Goal: Information Seeking & Learning: Learn about a topic

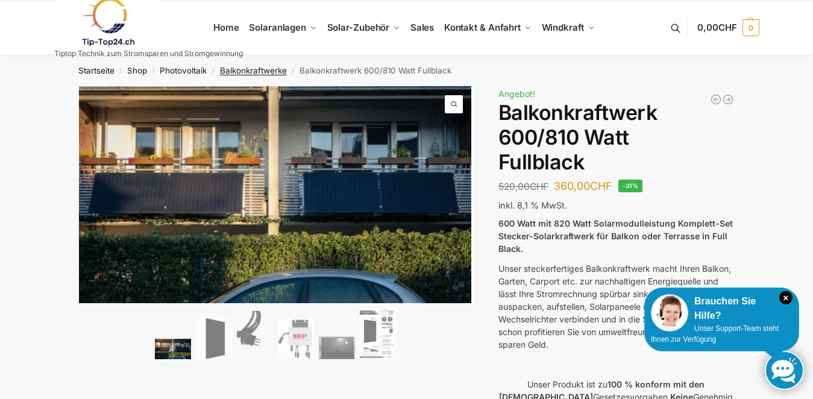
click at [245, 68] on link "Balkonkraftwerke" at bounding box center [253, 71] width 67 height 10
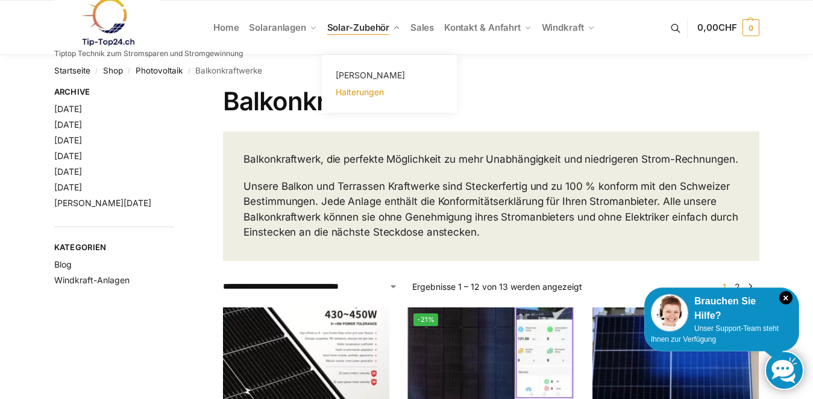
click at [354, 92] on span "Halterungen" at bounding box center [360, 92] width 48 height 10
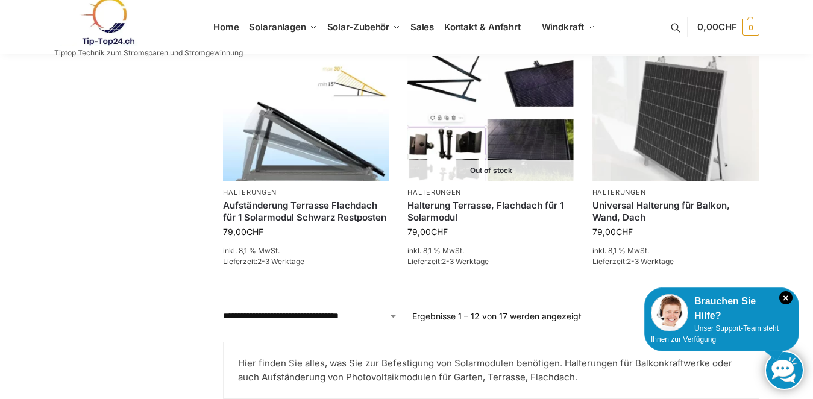
scroll to position [1045, 0]
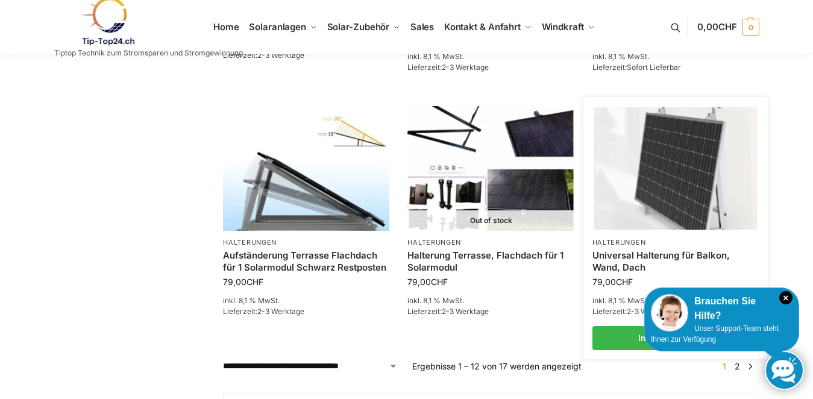
click at [681, 175] on img at bounding box center [675, 168] width 163 height 122
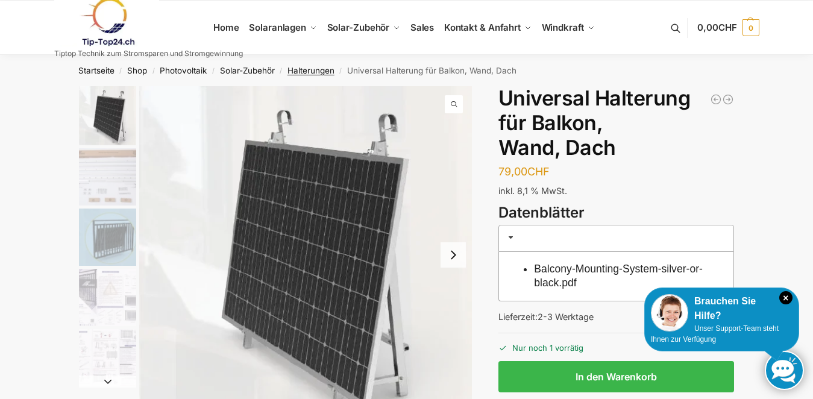
click at [312, 71] on link "Halterungen" at bounding box center [311, 71] width 47 height 10
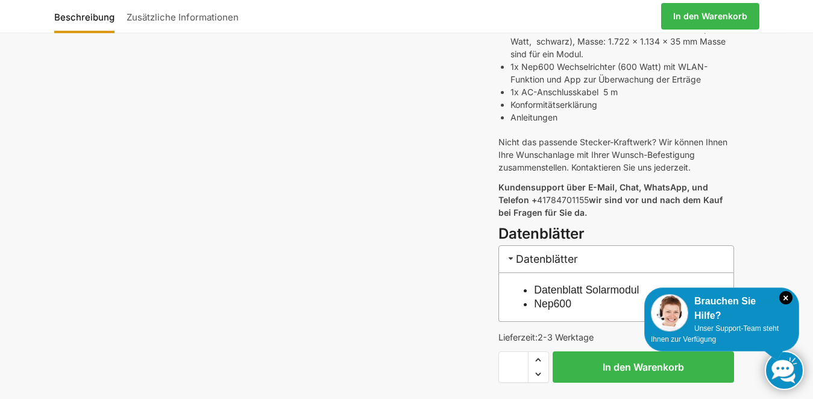
scroll to position [492, 0]
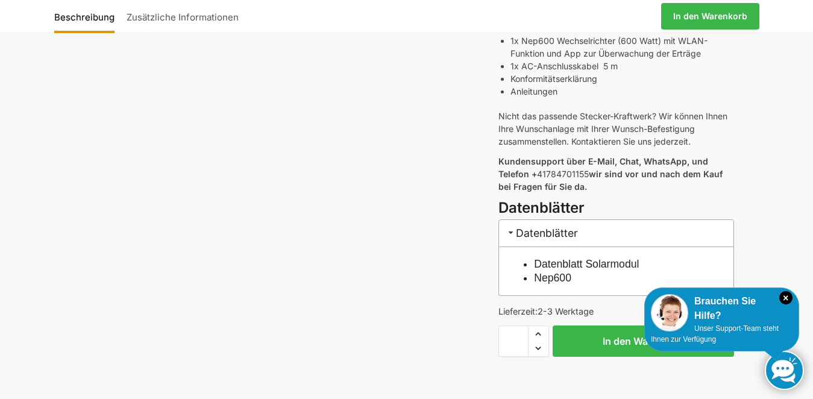
click at [553, 265] on link "Datenblatt Solarmodul" at bounding box center [586, 264] width 105 height 12
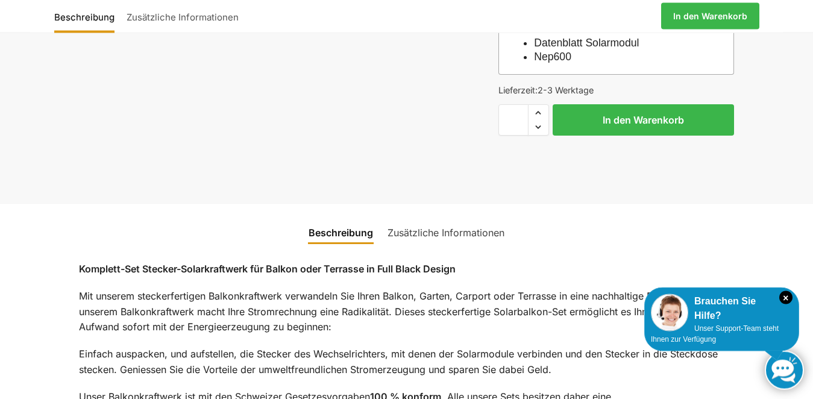
scroll to position [738, 0]
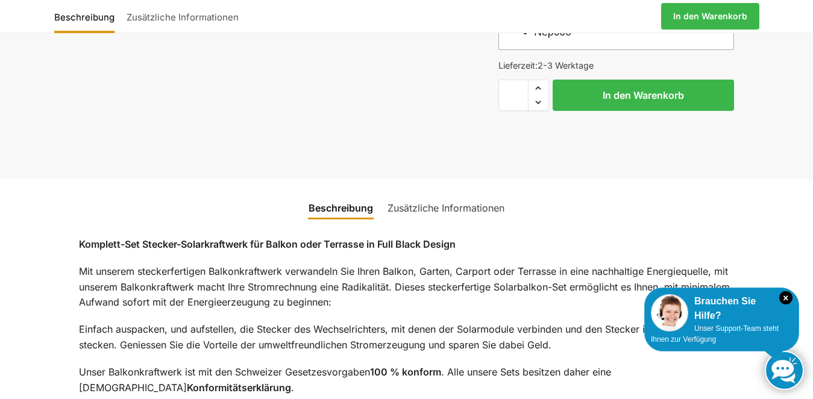
click at [424, 208] on link "Zusätzliche Informationen" at bounding box center [445, 208] width 131 height 29
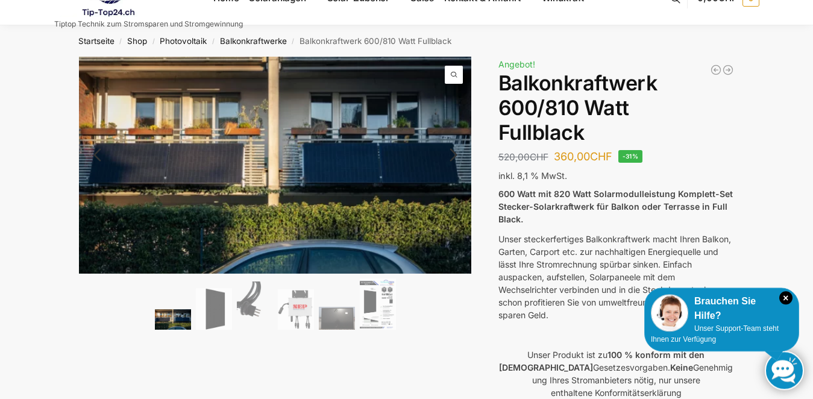
scroll to position [0, 0]
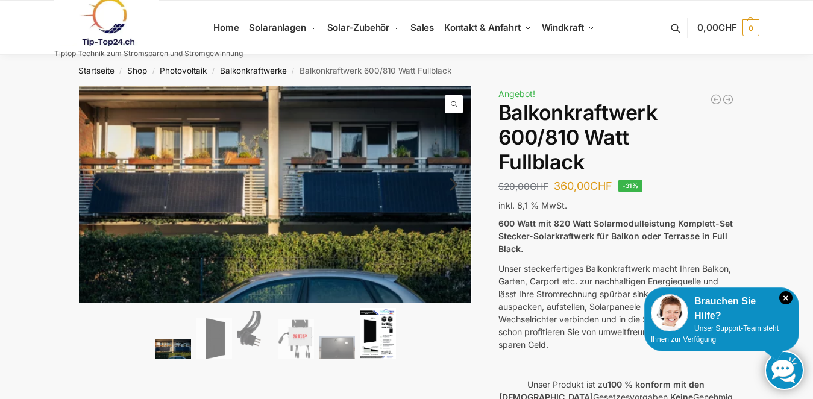
click at [371, 338] on img at bounding box center [378, 333] width 36 height 51
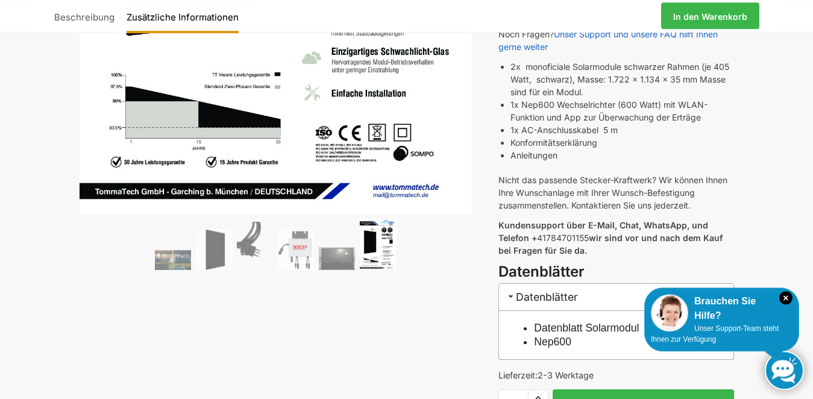
scroll to position [430, 0]
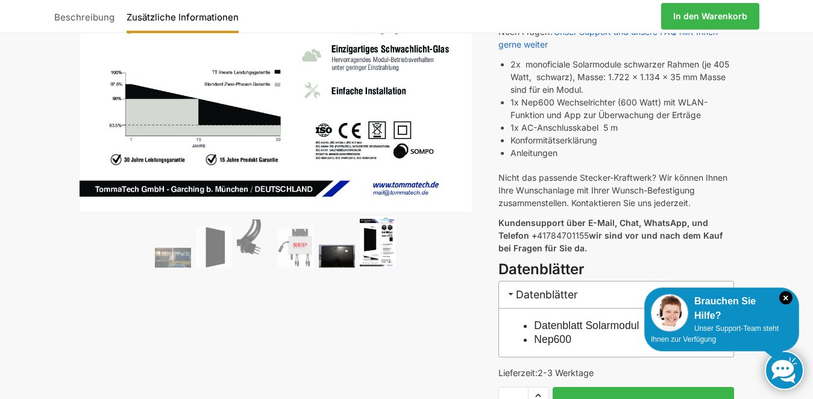
click at [333, 258] on img at bounding box center [337, 256] width 36 height 23
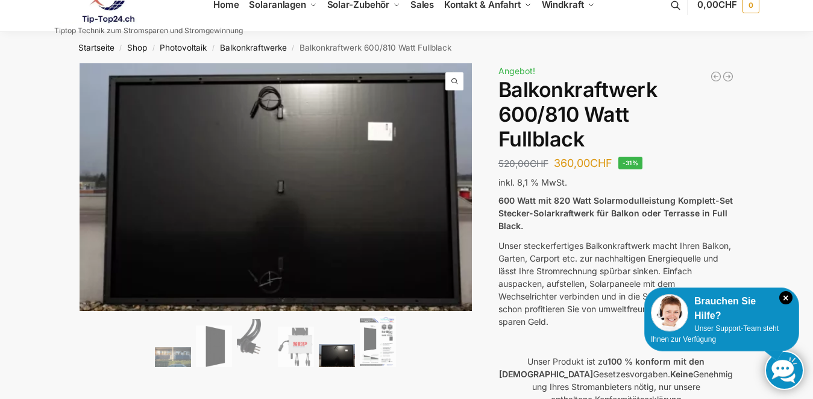
scroll to position [0, 0]
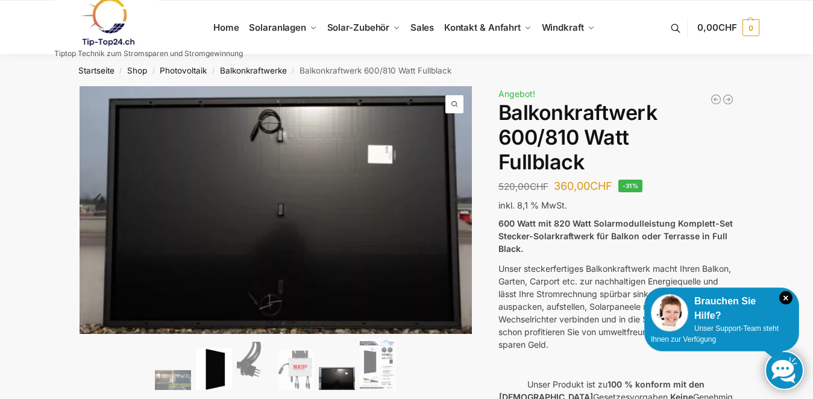
click at [215, 372] on img at bounding box center [214, 369] width 36 height 42
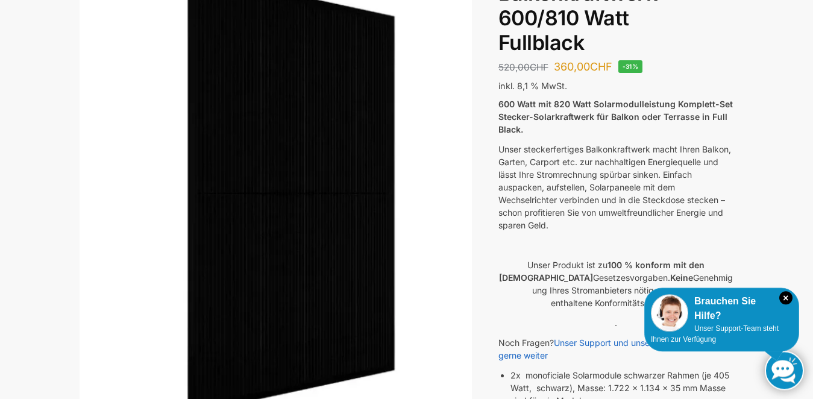
scroll to position [61, 0]
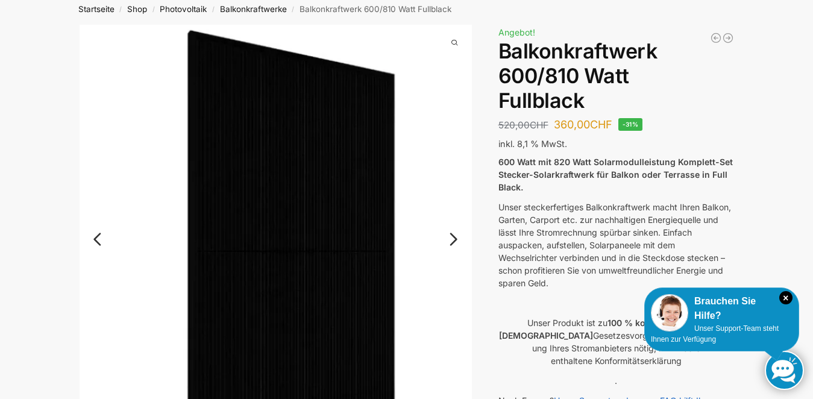
click at [456, 239] on link "Next" at bounding box center [452, 245] width 40 height 12
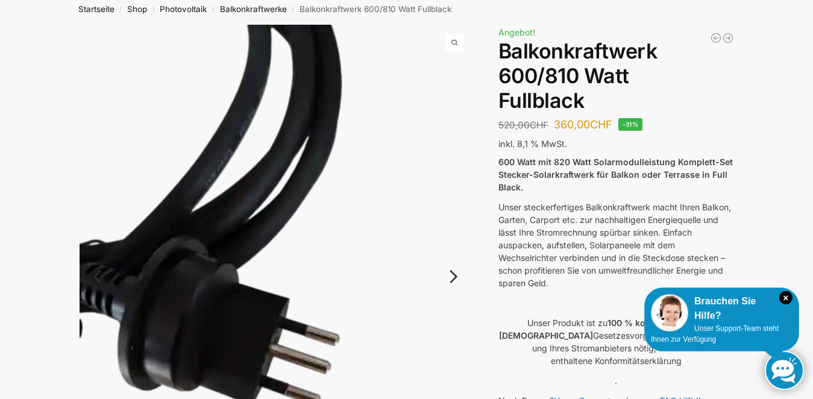
click at [456, 239] on img at bounding box center [276, 286] width 393 height 523
click at [447, 279] on link "Next" at bounding box center [452, 283] width 40 height 12
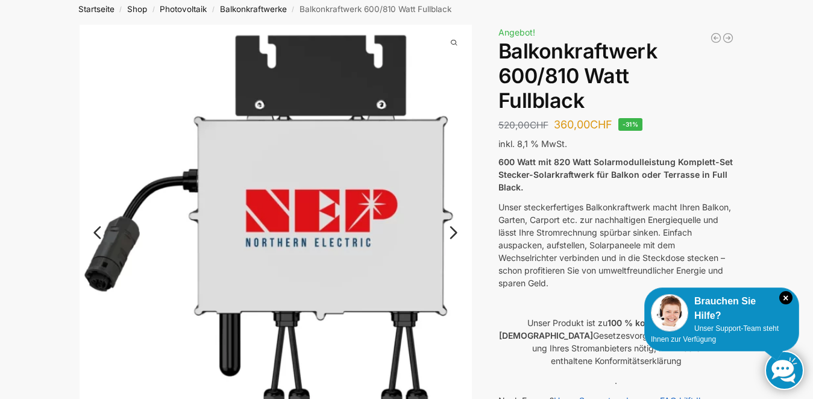
click at [451, 234] on link "Next" at bounding box center [452, 239] width 40 height 12
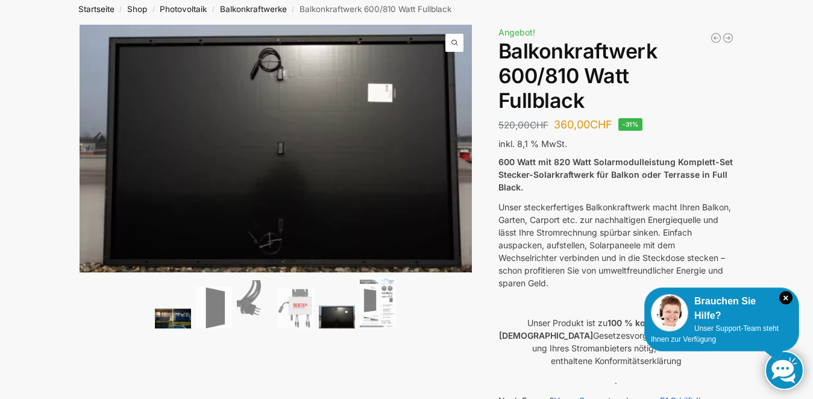
click at [166, 317] on img at bounding box center [173, 319] width 36 height 20
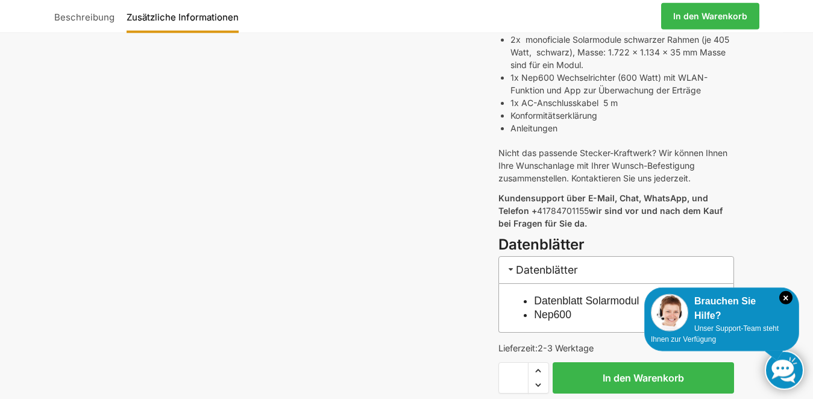
scroll to position [492, 0]
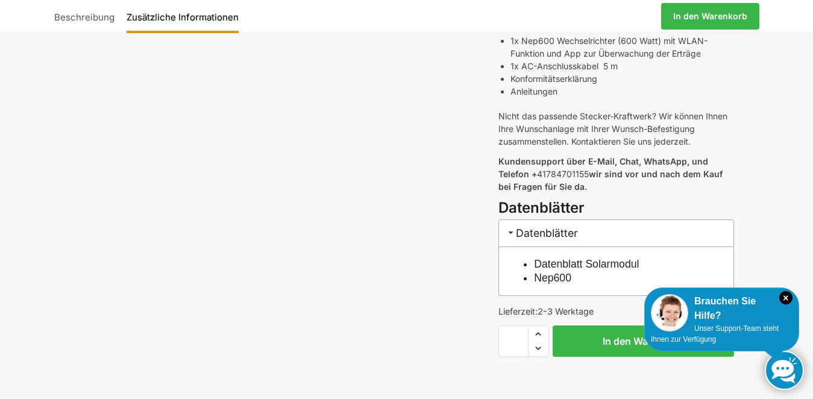
click at [552, 280] on link "Nep600" at bounding box center [552, 278] width 37 height 12
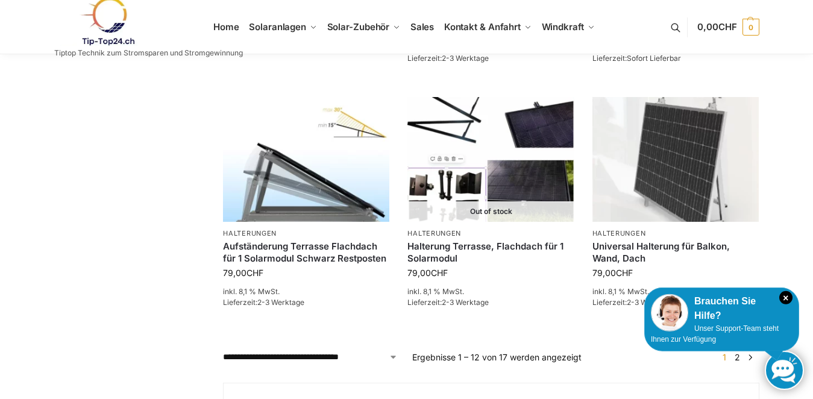
scroll to position [1045, 0]
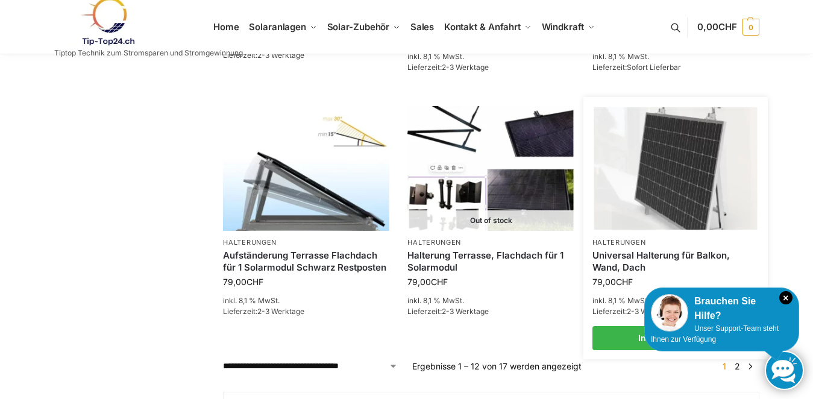
click at [694, 190] on img at bounding box center [675, 168] width 163 height 122
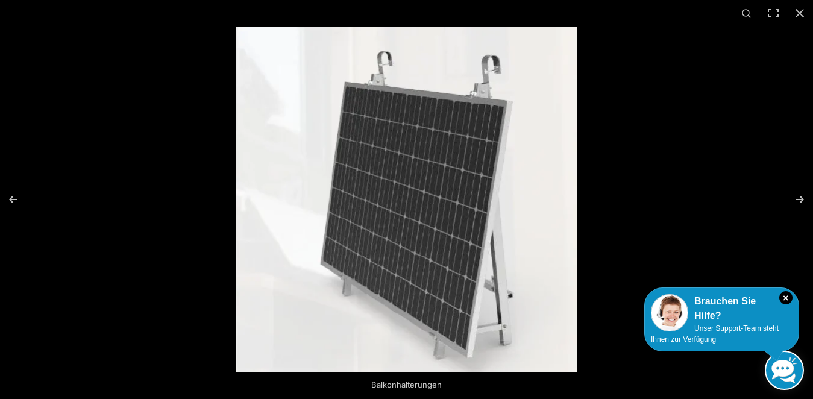
scroll to position [123, 0]
click at [798, 10] on button "Close (Esc)" at bounding box center [800, 13] width 27 height 27
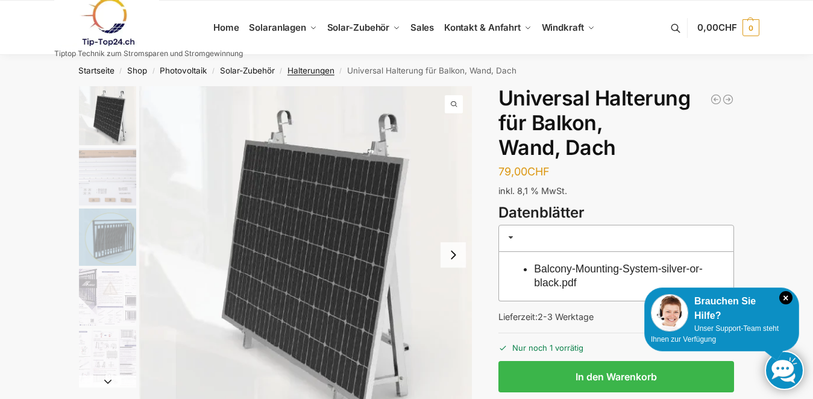
click at [309, 70] on link "Halterungen" at bounding box center [311, 71] width 47 height 10
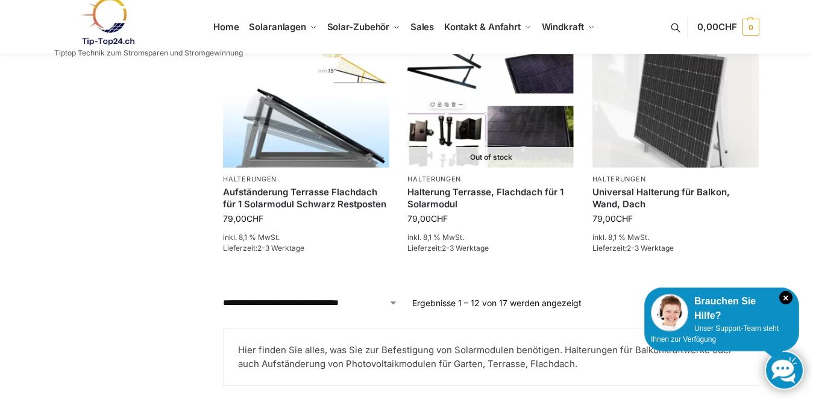
scroll to position [1230, 0]
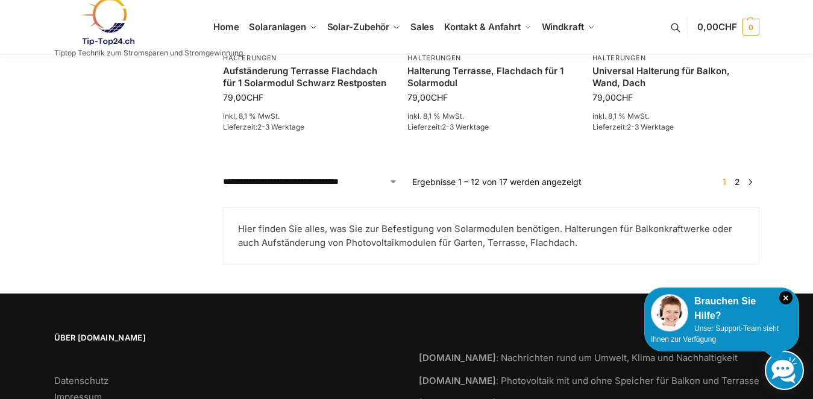
click at [738, 181] on link "2" at bounding box center [737, 182] width 11 height 10
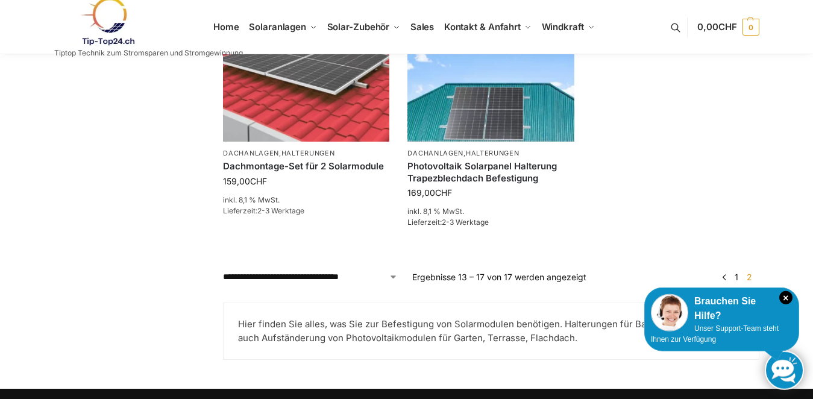
scroll to position [738, 0]
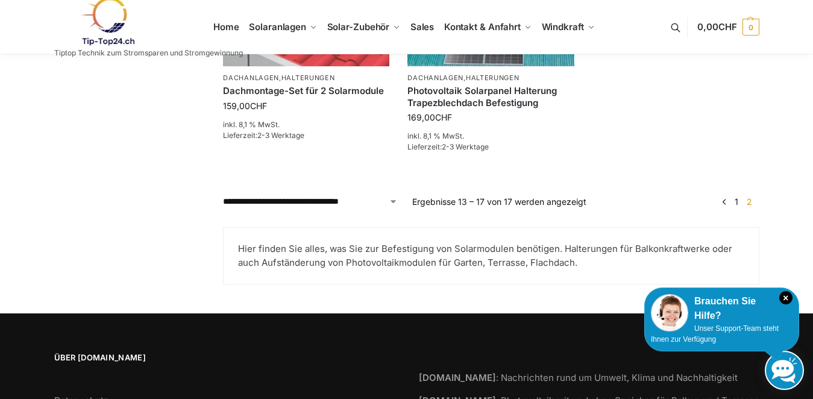
click at [724, 202] on link "←" at bounding box center [724, 201] width 9 height 13
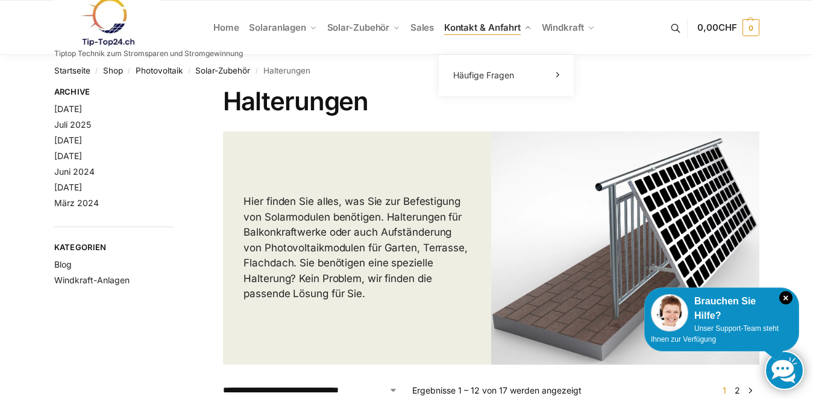
click at [455, 26] on span "Kontakt & Anfahrt" at bounding box center [482, 27] width 77 height 11
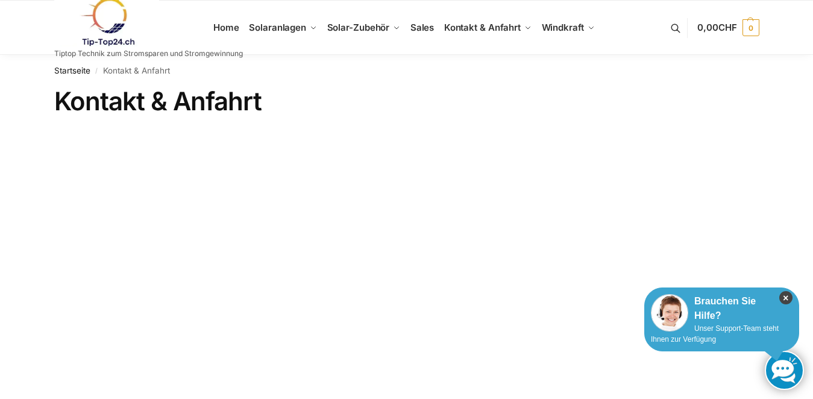
click at [785, 298] on icon "×" at bounding box center [785, 297] width 13 height 13
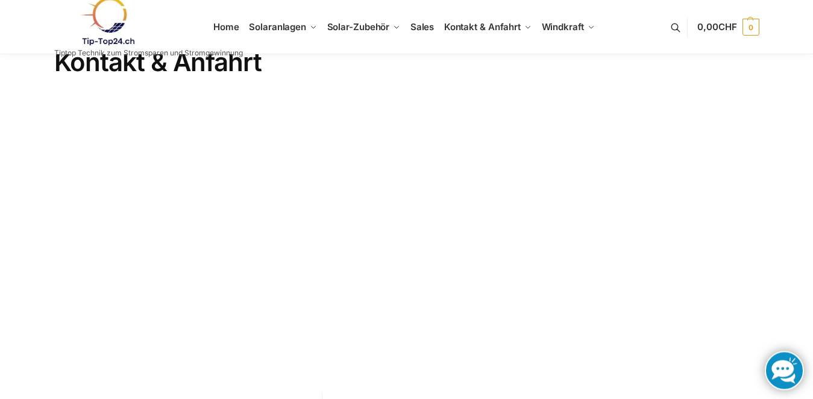
scroll to position [61, 0]
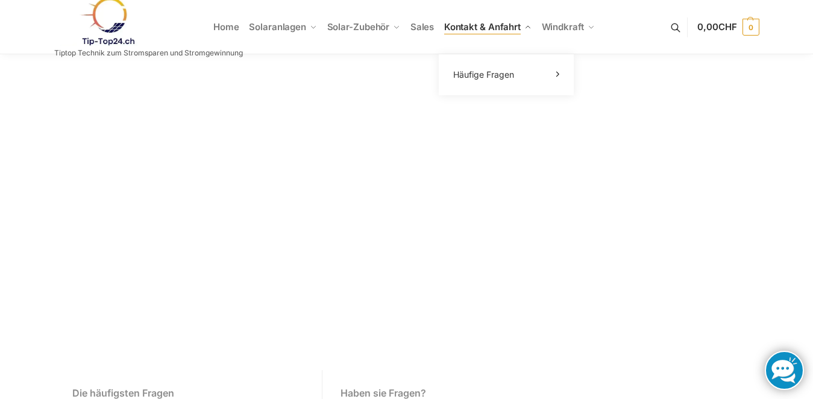
click at [470, 25] on span "Kontakt & Anfahrt" at bounding box center [482, 26] width 77 height 11
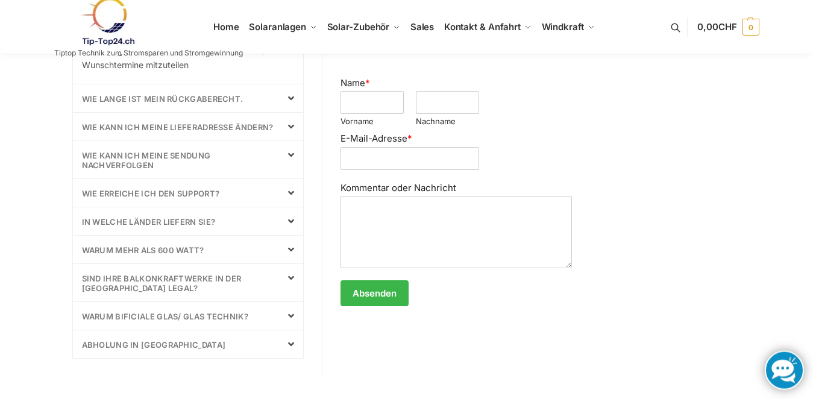
scroll to position [615, 0]
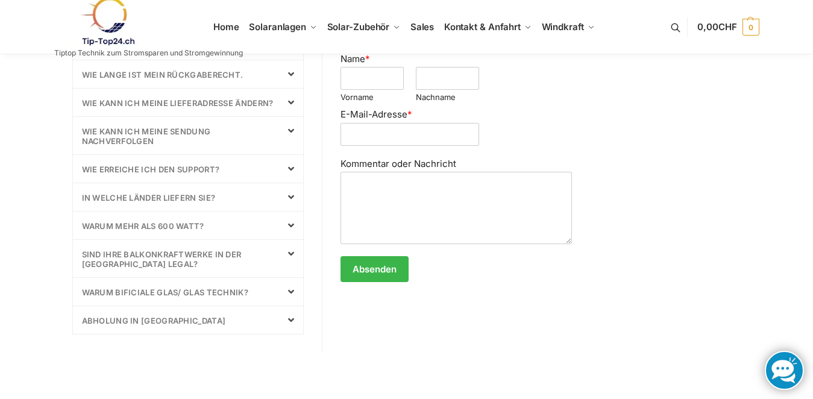
click at [131, 225] on link "Warum mehr als 600 Watt?" at bounding box center [143, 226] width 122 height 10
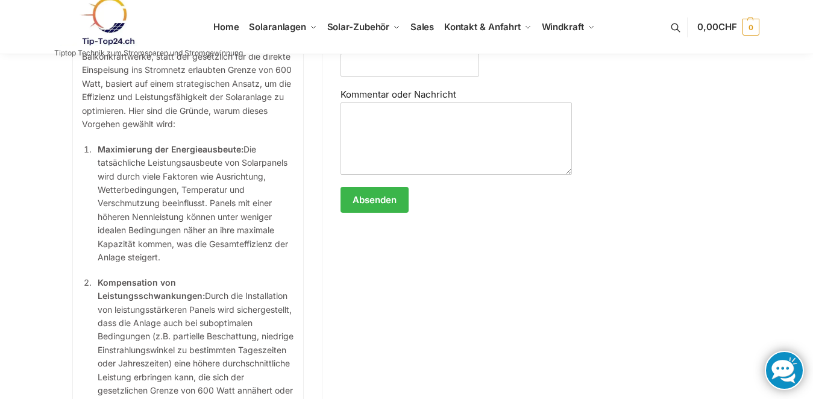
scroll to position [500, 0]
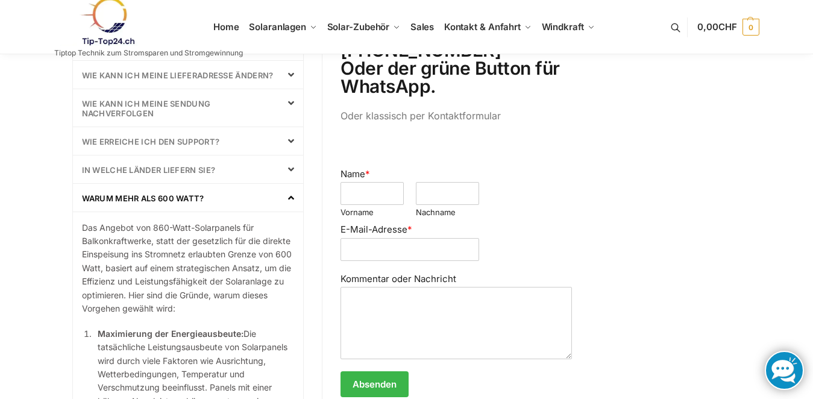
click at [289, 195] on icon at bounding box center [291, 198] width 6 height 10
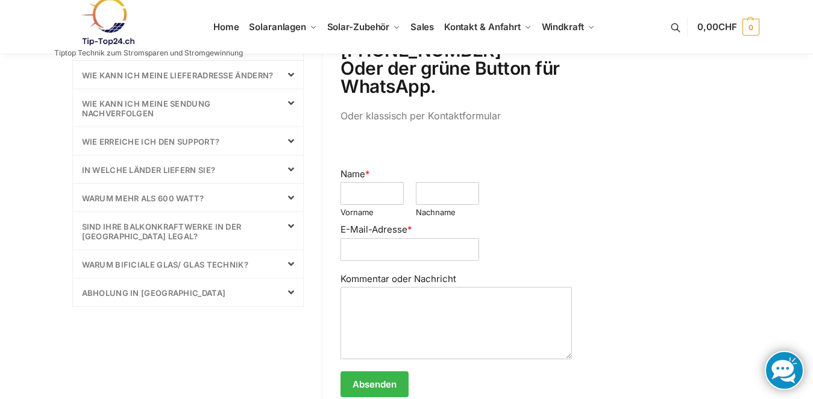
click at [119, 291] on link "Abholung in Laupen" at bounding box center [154, 293] width 144 height 10
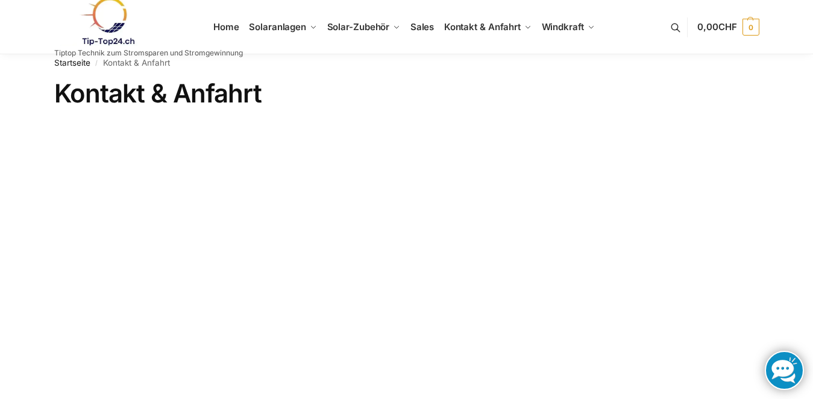
scroll to position [0, 0]
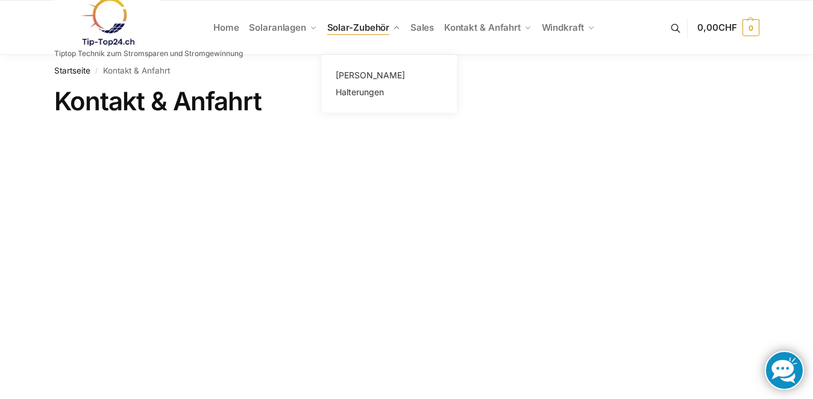
click at [356, 26] on span "Solar-Zubehör" at bounding box center [358, 27] width 63 height 11
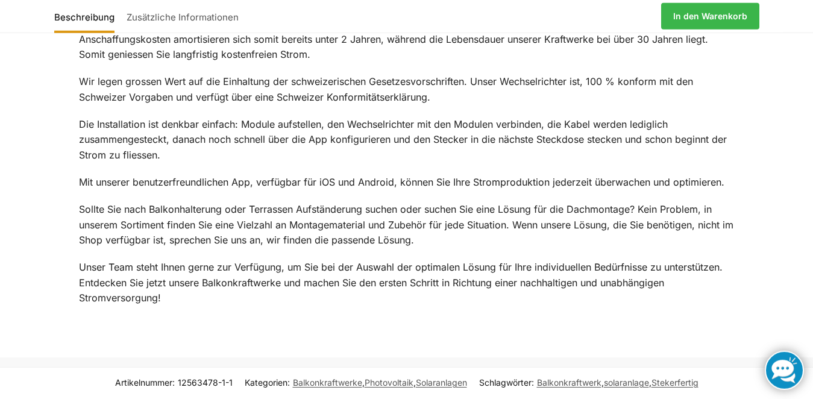
scroll to position [1427, 0]
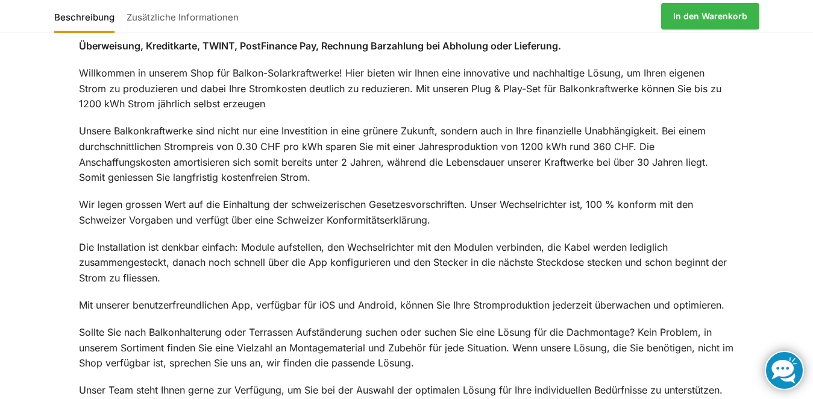
click at [164, 16] on link "Zusätzliche Informationen" at bounding box center [183, 16] width 124 height 29
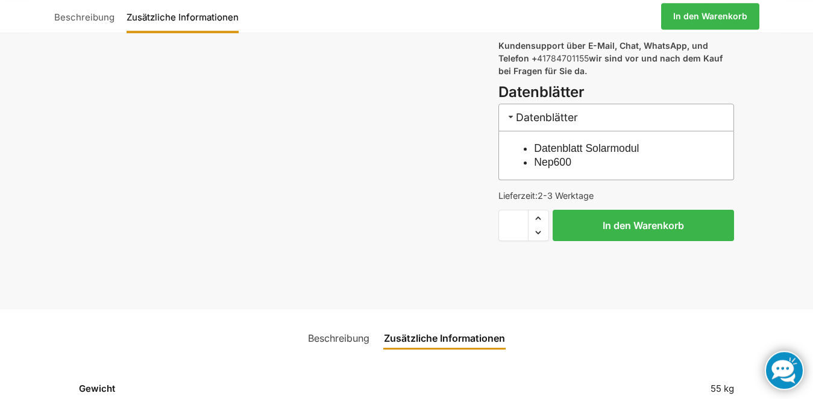
scroll to position [611, 0]
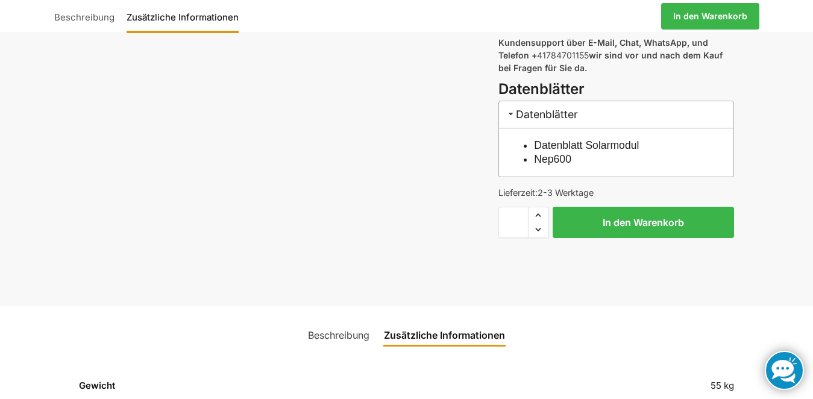
click at [321, 339] on link "Beschreibung" at bounding box center [339, 335] width 76 height 29
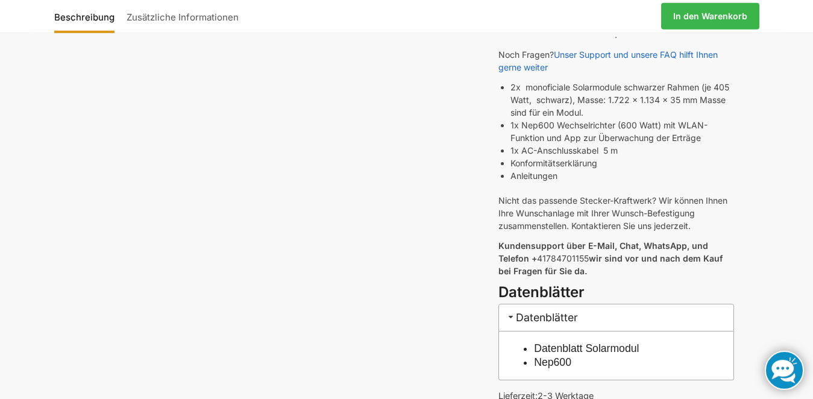
scroll to position [430, 0]
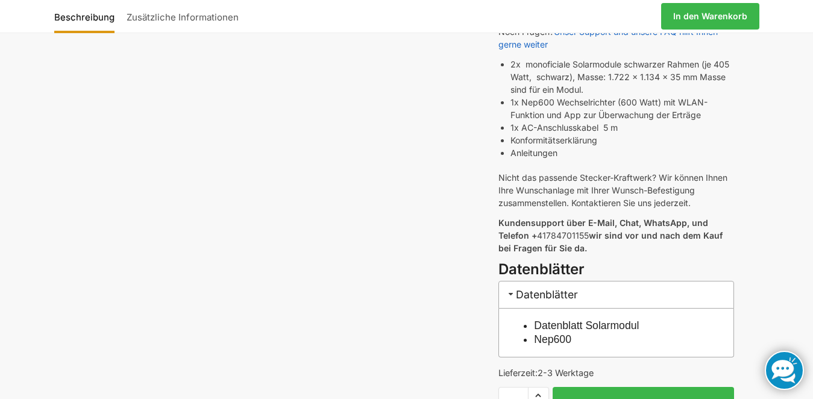
click at [558, 326] on link "Datenblatt Solarmodul" at bounding box center [586, 325] width 105 height 12
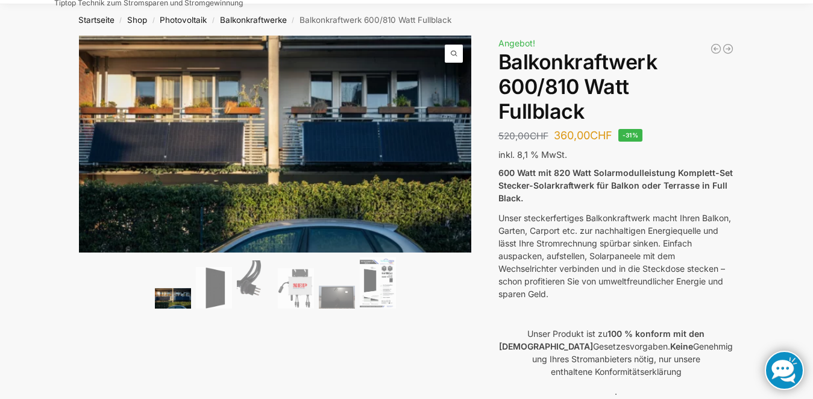
scroll to position [61, 0]
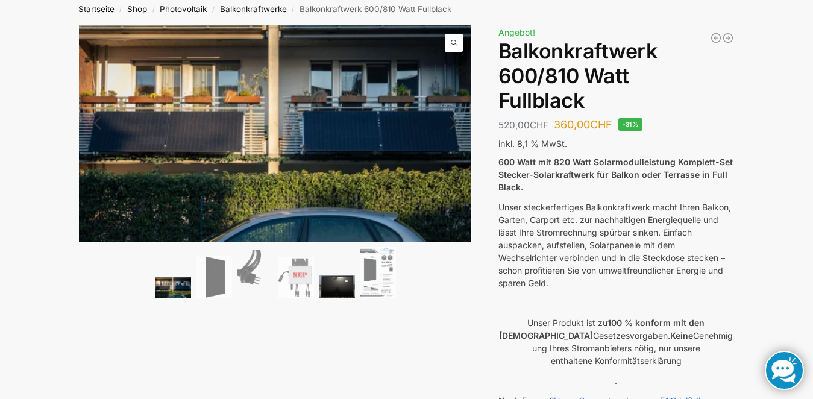
click at [336, 286] on img at bounding box center [337, 286] width 36 height 23
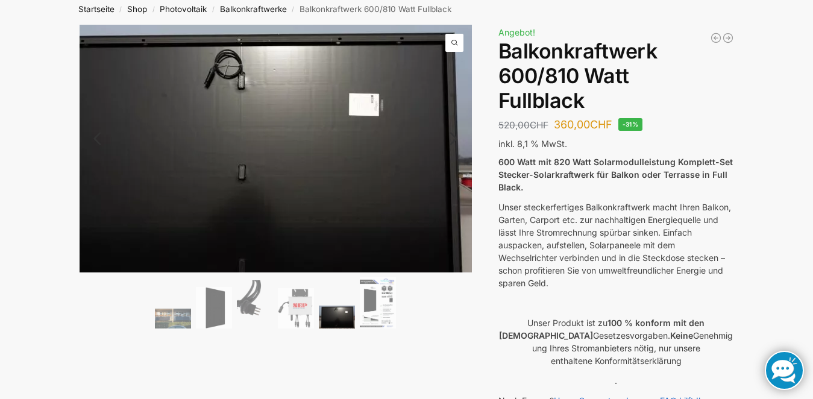
click at [451, 40] on span at bounding box center [454, 43] width 18 height 18
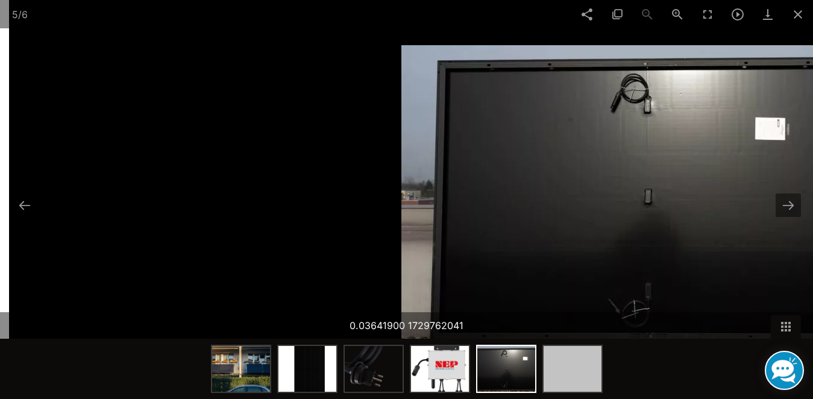
drag, startPoint x: 365, startPoint y: 192, endPoint x: 620, endPoint y: 184, distance: 255.1
click at [615, 184] on img at bounding box center [642, 197] width 482 height 304
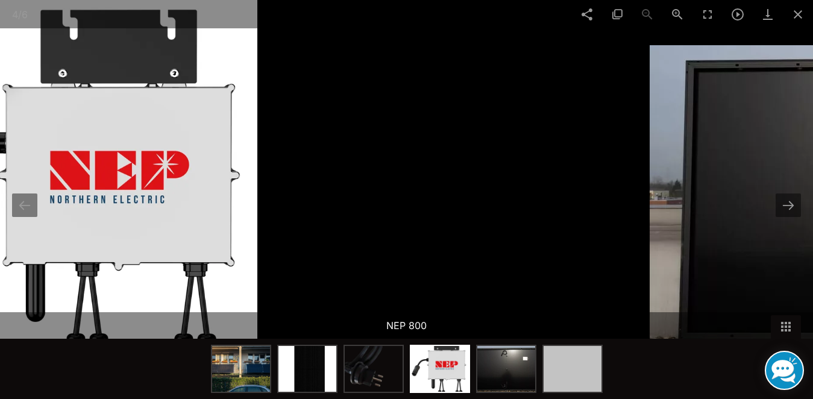
drag, startPoint x: 520, startPoint y: 186, endPoint x: 81, endPoint y: 156, distance: 439.9
click at [130, 166] on img at bounding box center [78, 199] width 360 height 399
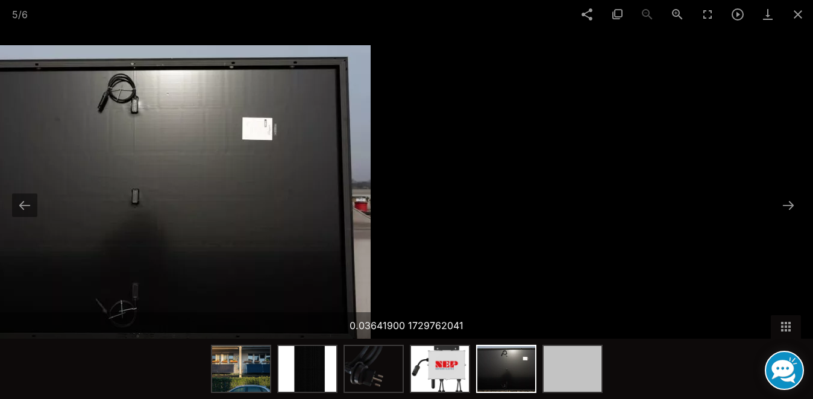
drag, startPoint x: 465, startPoint y: 194, endPoint x: 33, endPoint y: 169, distance: 433.0
click at [40, 170] on img at bounding box center [129, 197] width 482 height 304
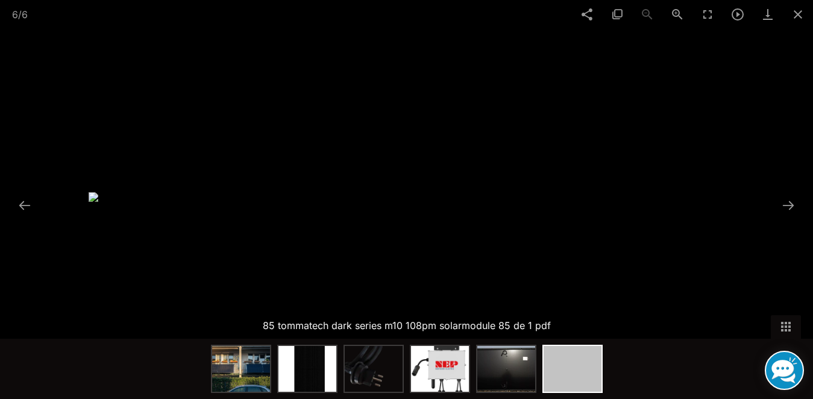
drag, startPoint x: 432, startPoint y: 209, endPoint x: 33, endPoint y: 185, distance: 399.1
click at [64, 193] on div at bounding box center [93, 199] width 813 height 399
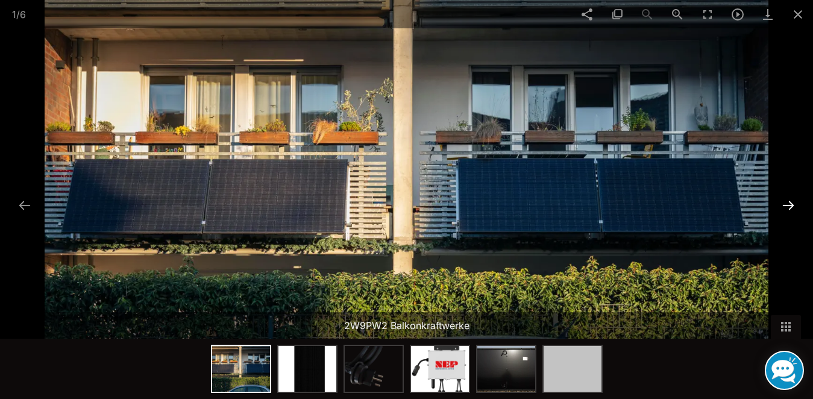
click at [788, 207] on button at bounding box center [788, 206] width 25 height 24
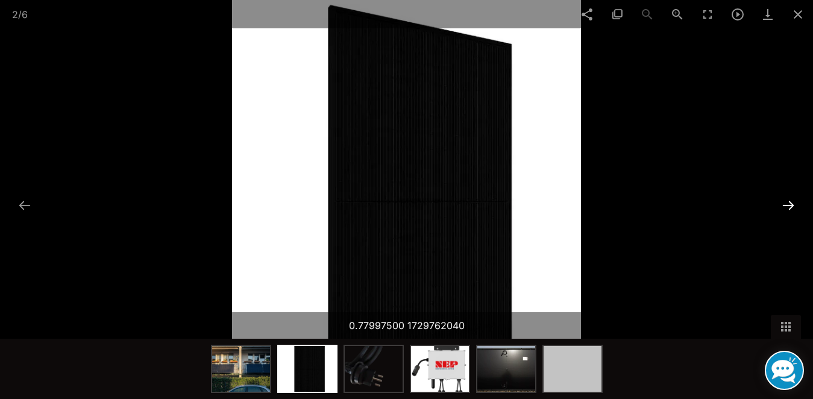
click at [788, 207] on button at bounding box center [788, 206] width 25 height 24
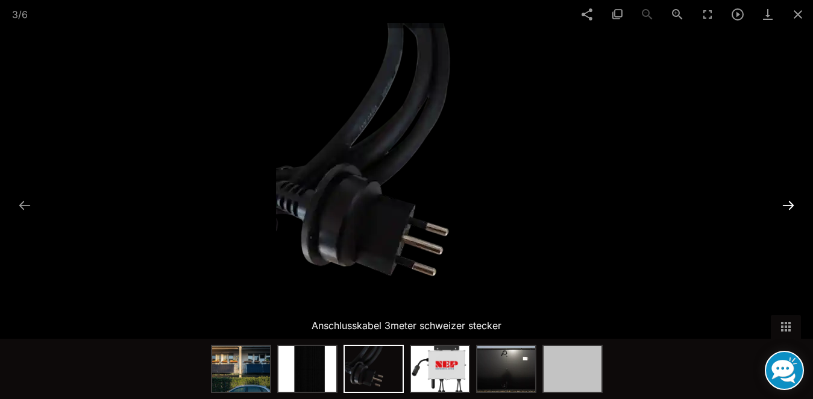
click at [788, 207] on button at bounding box center [788, 206] width 25 height 24
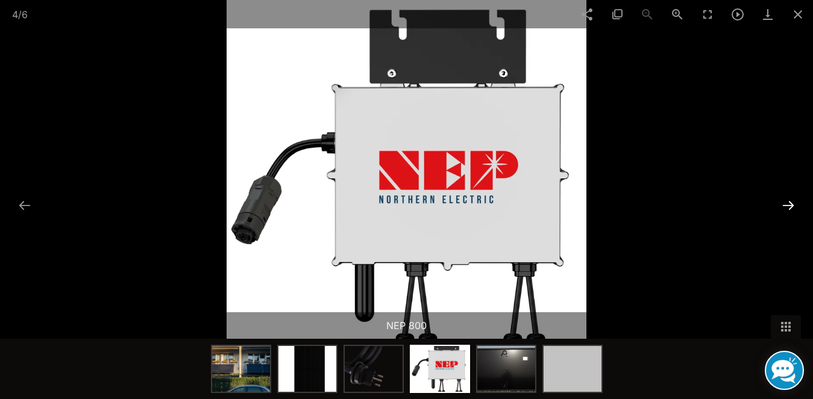
click at [788, 207] on button at bounding box center [788, 206] width 25 height 24
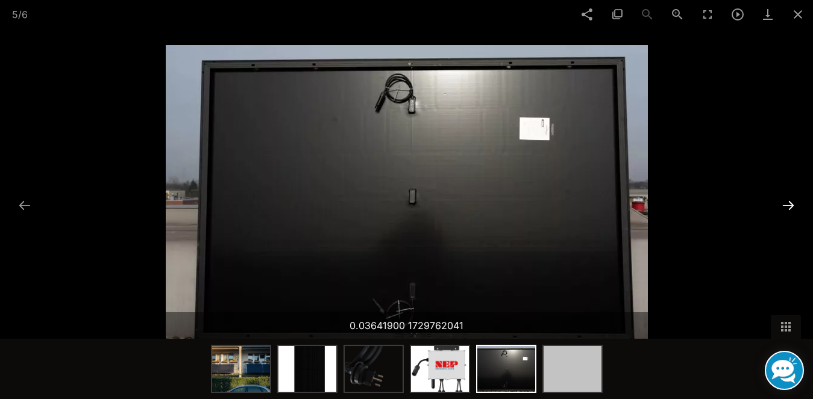
click at [788, 207] on button at bounding box center [788, 206] width 25 height 24
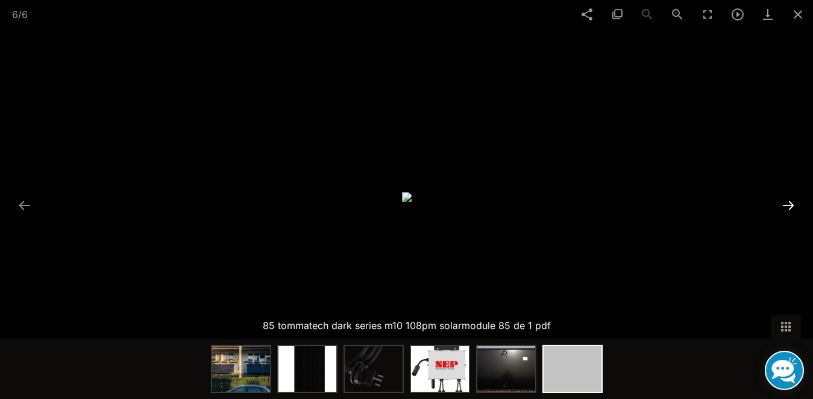
click at [788, 207] on button at bounding box center [788, 206] width 25 height 24
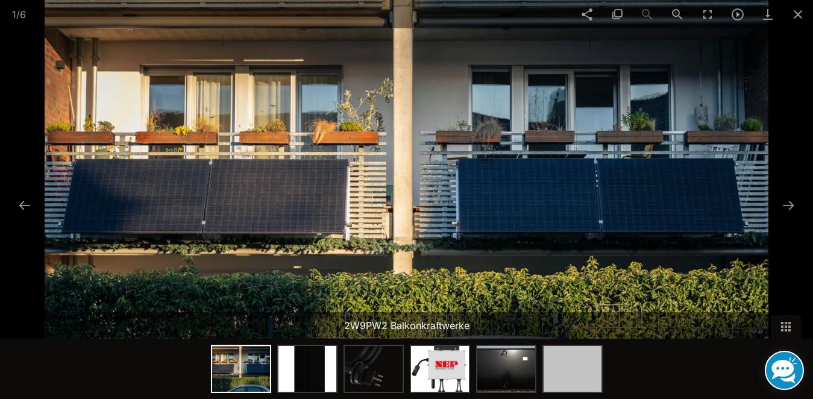
click at [584, 201] on img at bounding box center [407, 199] width 724 height 399
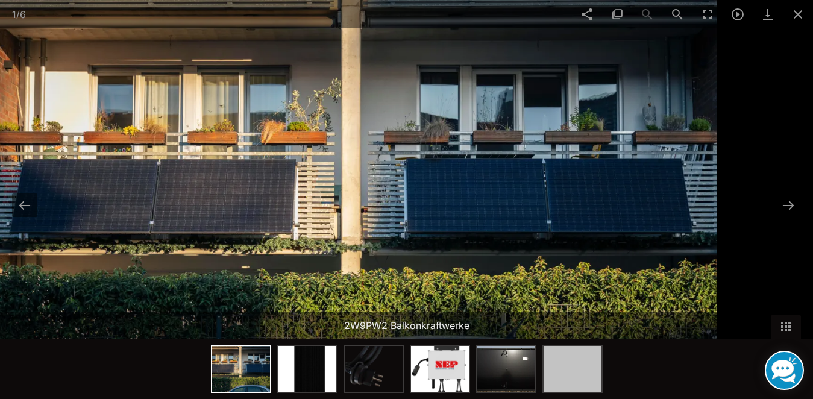
drag, startPoint x: 605, startPoint y: 199, endPoint x: 553, endPoint y: 201, distance: 51.9
click at [553, 201] on img at bounding box center [355, 199] width 724 height 399
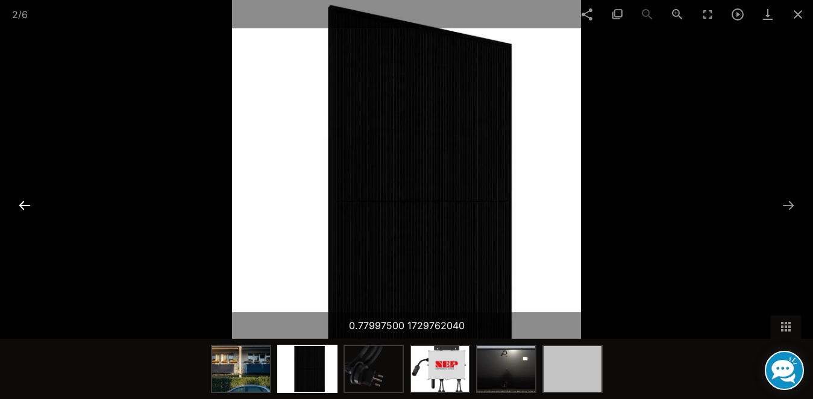
click at [27, 210] on button at bounding box center [24, 206] width 25 height 24
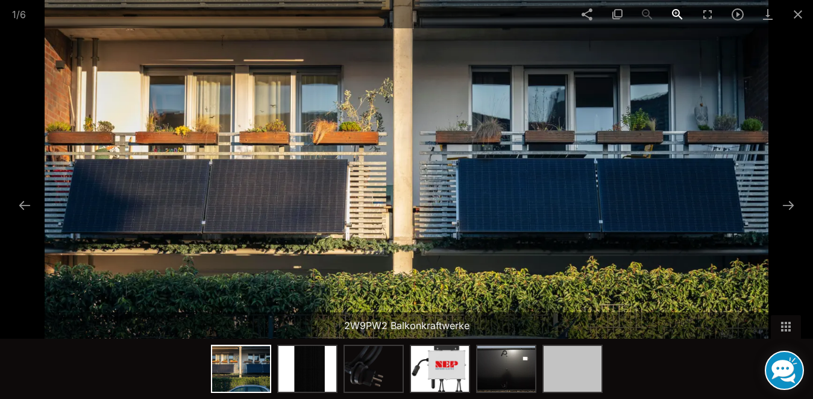
click at [674, 13] on span at bounding box center [677, 14] width 30 height 28
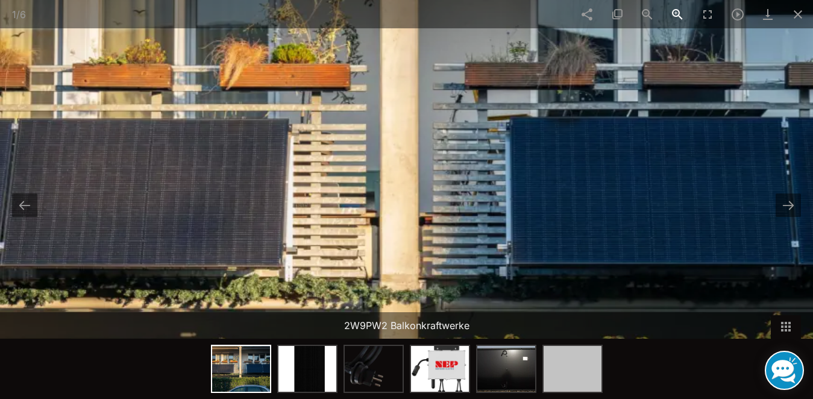
click at [674, 13] on span at bounding box center [677, 14] width 30 height 28
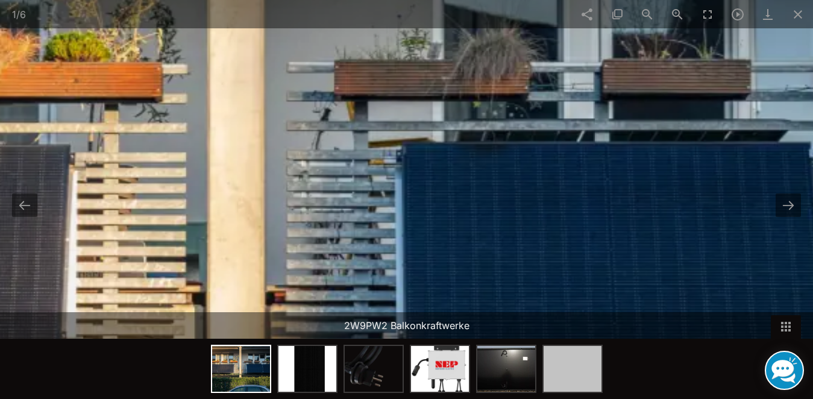
drag, startPoint x: 631, startPoint y: 117, endPoint x: 471, endPoint y: 183, distance: 173.0
click at [471, 183] on img at bounding box center [246, 265] width 2171 height 1197
click at [676, 11] on span at bounding box center [677, 14] width 30 height 28
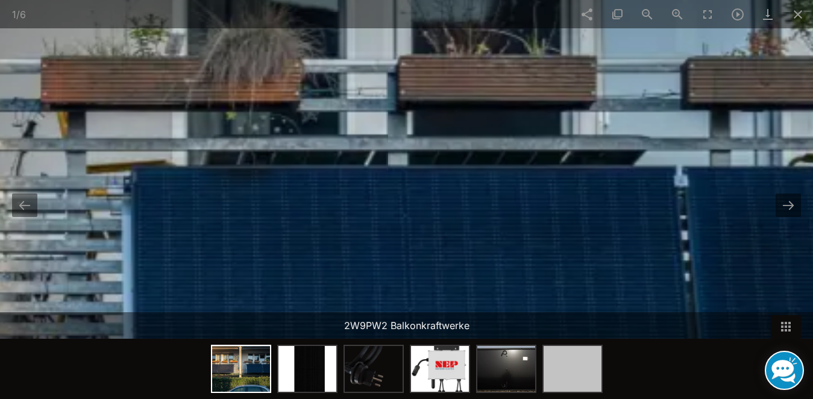
drag, startPoint x: 567, startPoint y: 78, endPoint x: 84, endPoint y: 209, distance: 499.8
click at [799, 16] on span at bounding box center [798, 14] width 30 height 28
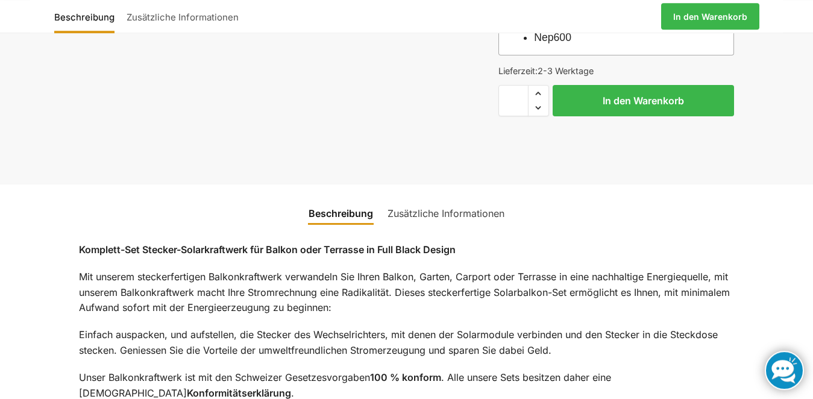
scroll to position [738, 0]
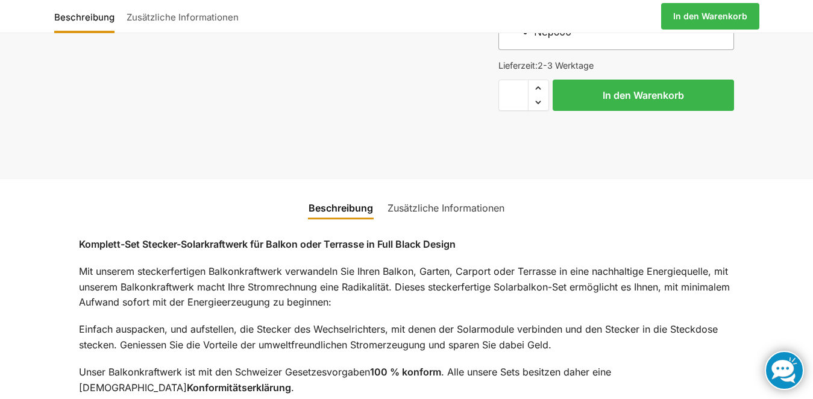
click at [401, 210] on link "Zusätzliche Informationen" at bounding box center [445, 208] width 131 height 29
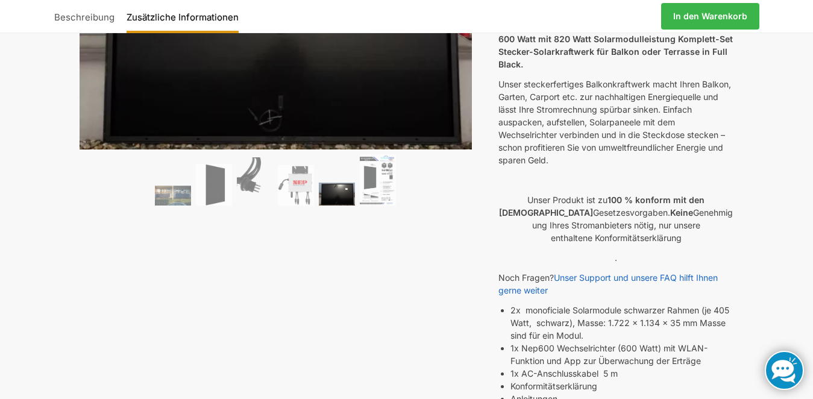
scroll to position [0, 0]
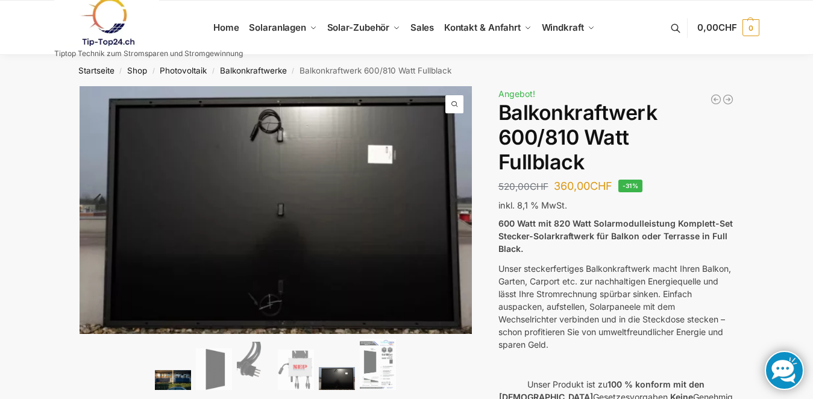
click at [175, 379] on img at bounding box center [173, 380] width 36 height 20
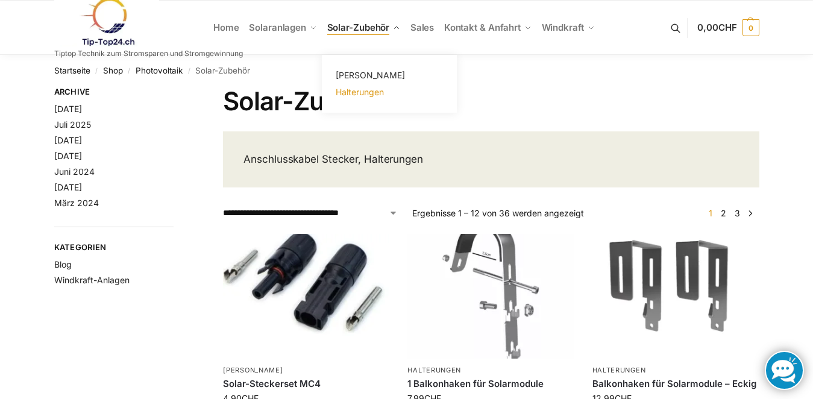
click at [353, 90] on span "Halterungen" at bounding box center [360, 92] width 48 height 10
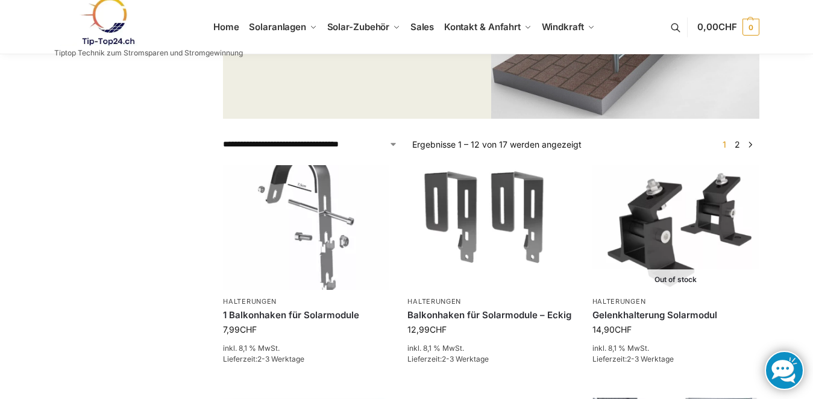
scroll to position [61, 0]
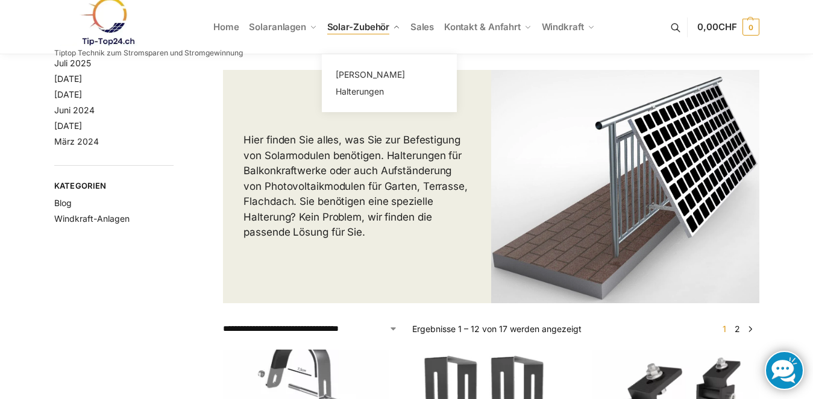
click at [349, 24] on span "Solar-Zubehör" at bounding box center [358, 26] width 63 height 11
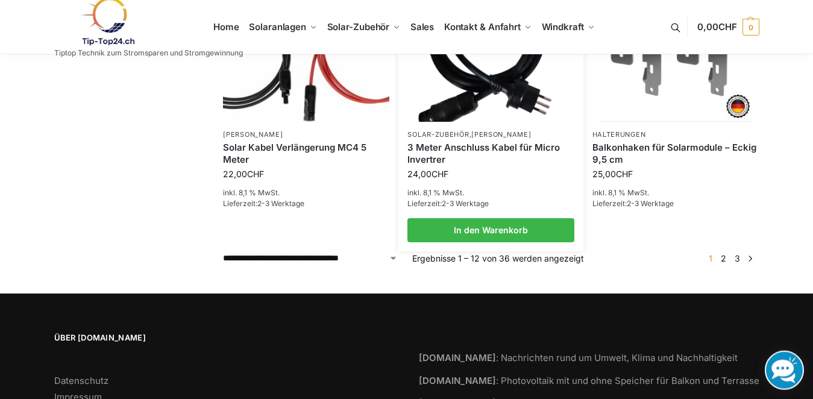
scroll to position [984, 0]
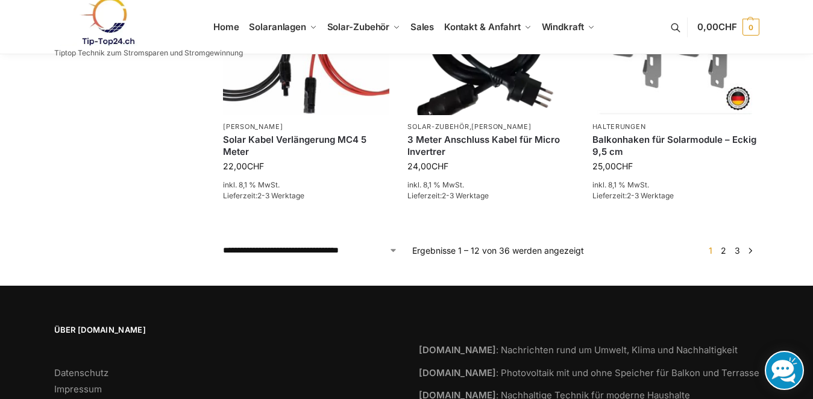
click at [749, 250] on link "→" at bounding box center [750, 250] width 9 height 13
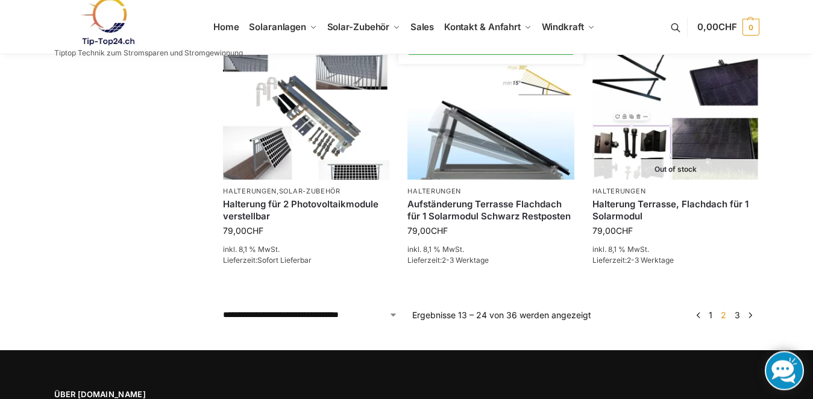
scroll to position [922, 0]
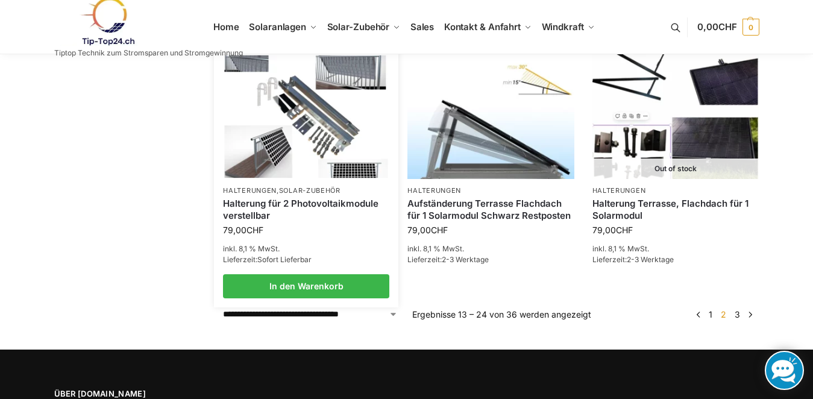
click at [251, 200] on link "Halterung für 2 Photovoltaikmodule verstellbar" at bounding box center [306, 210] width 166 height 24
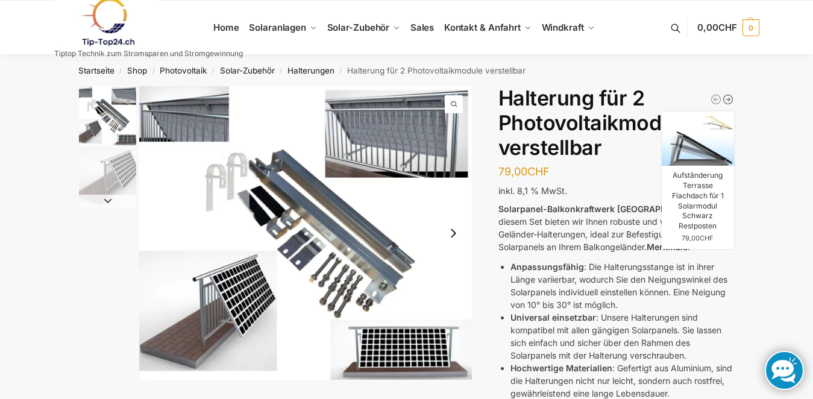
click at [727, 99] on icon "Aufständerung Terrasse Flachdach für 1 Solarmodul Schwarz Restposten" at bounding box center [728, 99] width 12 height 12
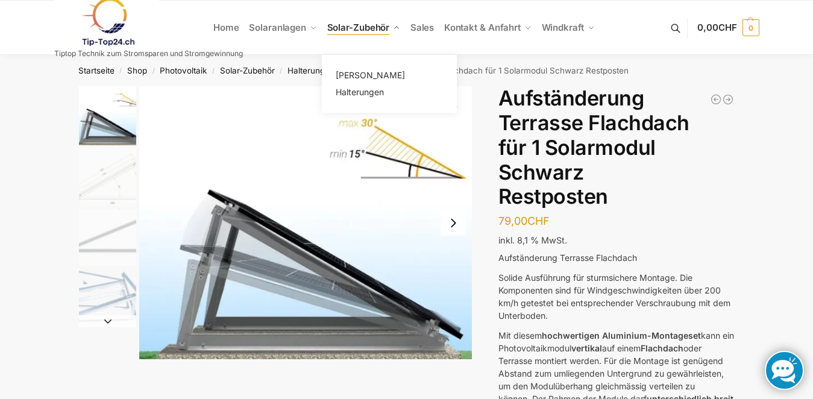
click at [345, 24] on span "Solar-Zubehör" at bounding box center [358, 27] width 63 height 11
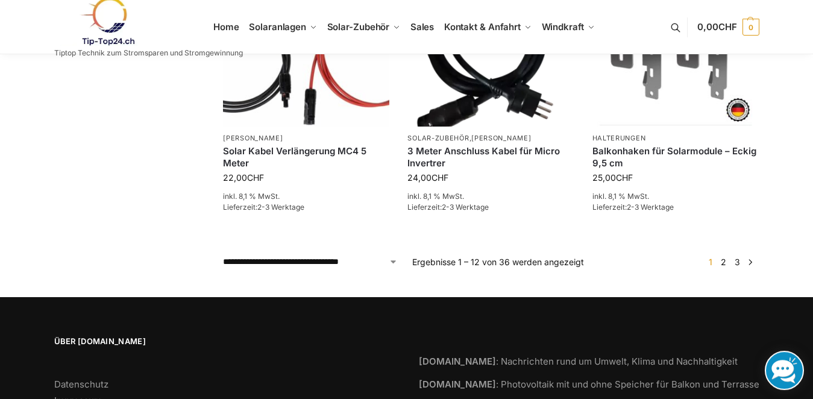
scroll to position [968, 0]
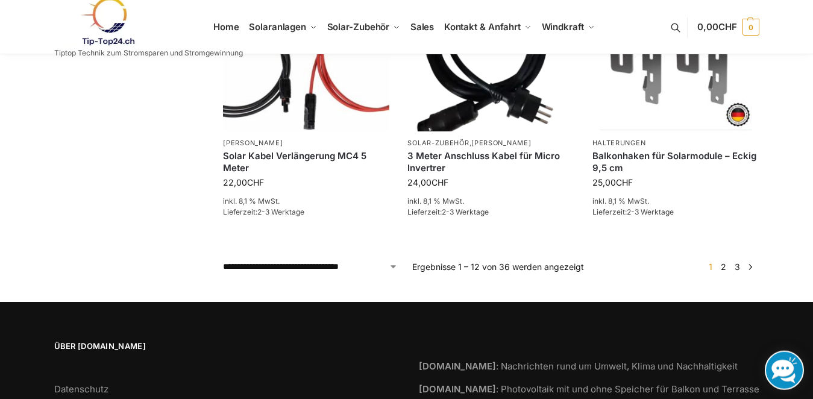
click at [750, 266] on link "→" at bounding box center [750, 266] width 9 height 13
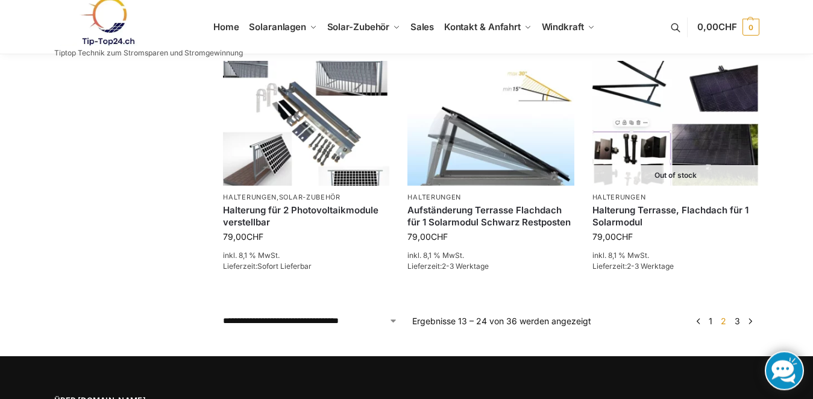
scroll to position [917, 0]
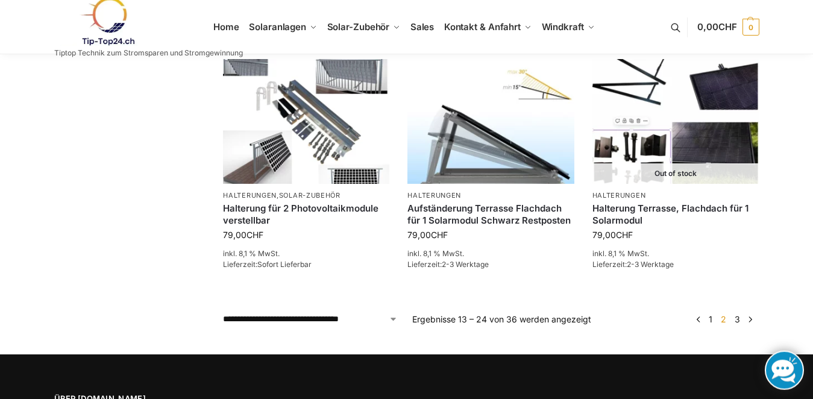
click at [749, 318] on link "→" at bounding box center [750, 319] width 9 height 13
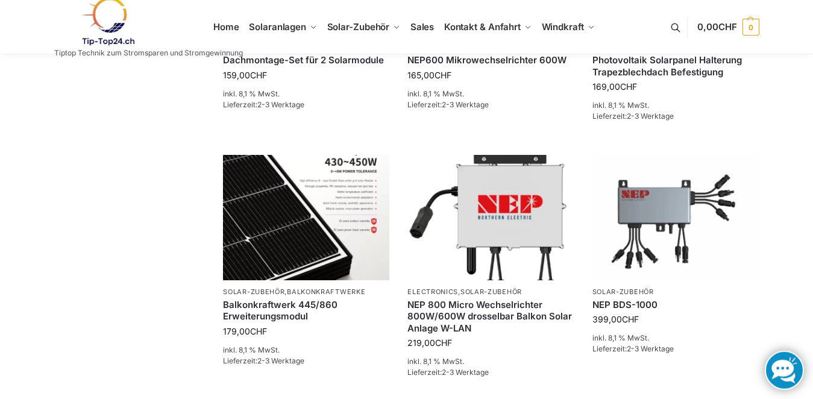
scroll to position [866, 0]
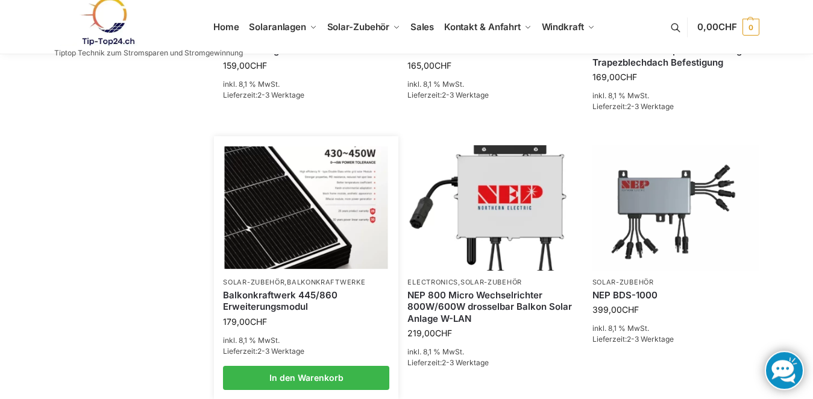
click at [294, 215] on img at bounding box center [306, 207] width 163 height 122
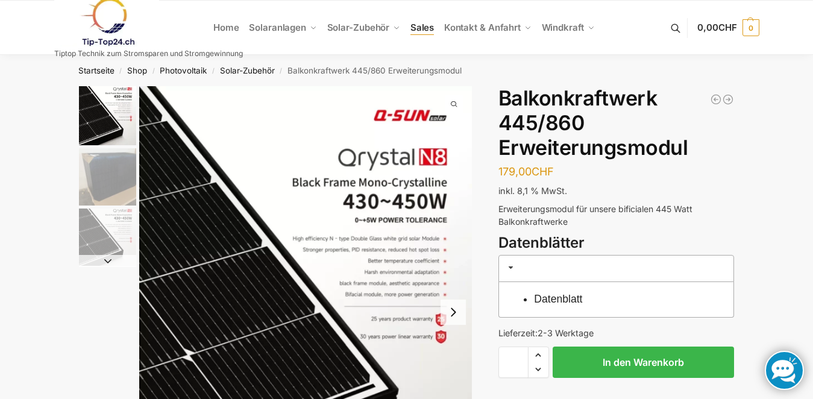
click at [421, 29] on span "Sales" at bounding box center [423, 27] width 24 height 11
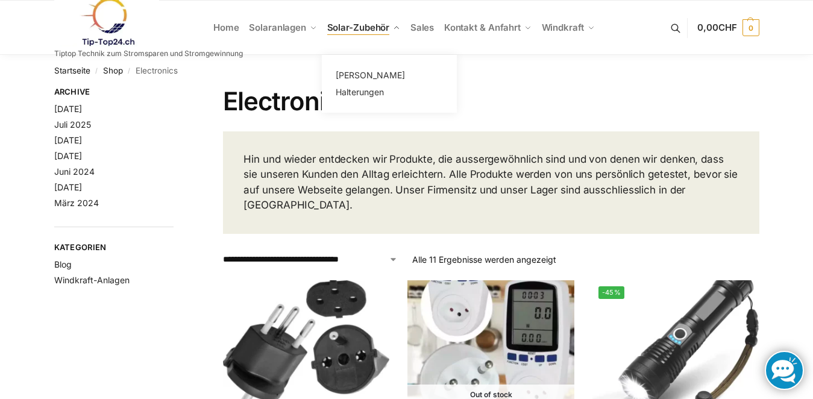
click at [367, 28] on span "Solar-Zubehör" at bounding box center [358, 27] width 63 height 11
